Goal: Task Accomplishment & Management: Manage account settings

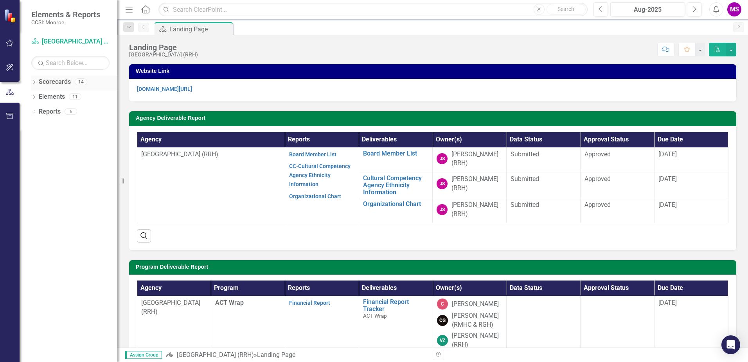
click at [35, 83] on icon "Dropdown" at bounding box center [33, 83] width 5 height 4
click at [38, 97] on icon "Dropdown" at bounding box center [38, 96] width 6 height 5
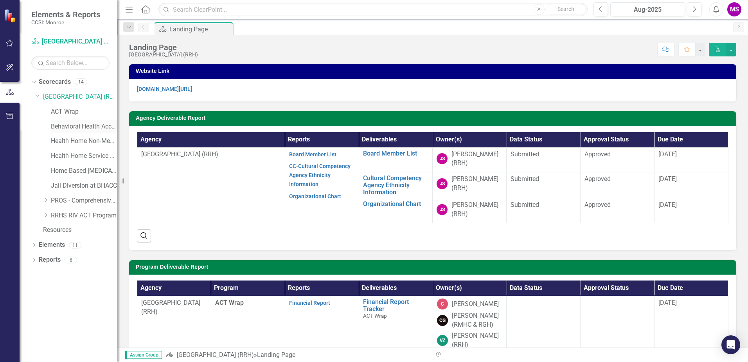
click at [80, 128] on link "Behavioral Health Access and Crisis Center (BHACC)" at bounding box center [84, 126] width 67 height 9
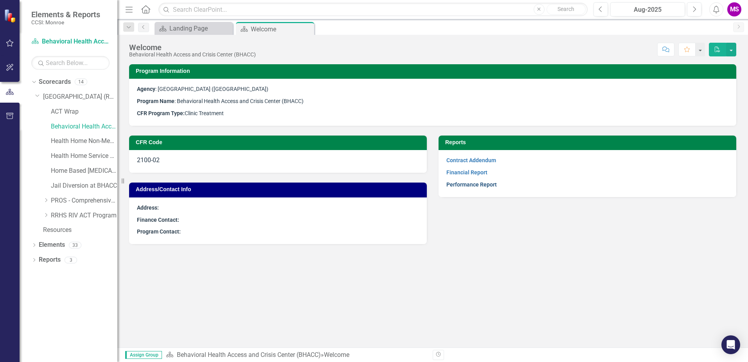
click at [463, 184] on link "Performance Report" at bounding box center [472, 184] width 50 height 6
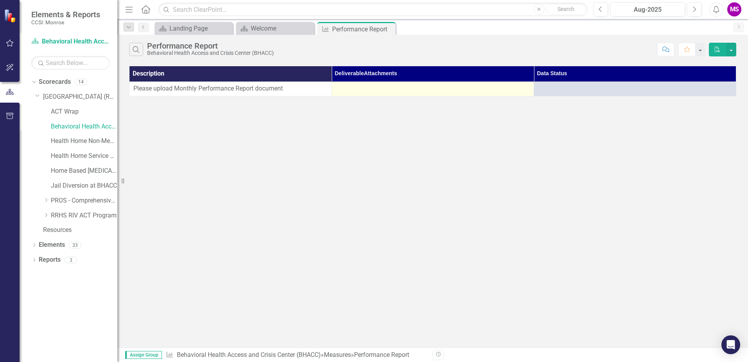
click at [357, 94] on td at bounding box center [433, 88] width 202 height 14
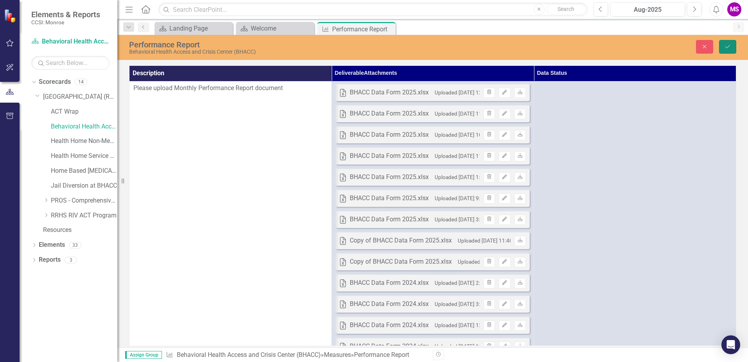
click at [726, 43] on button "Save" at bounding box center [727, 47] width 17 height 14
